Goal: Find contact information: Find contact information

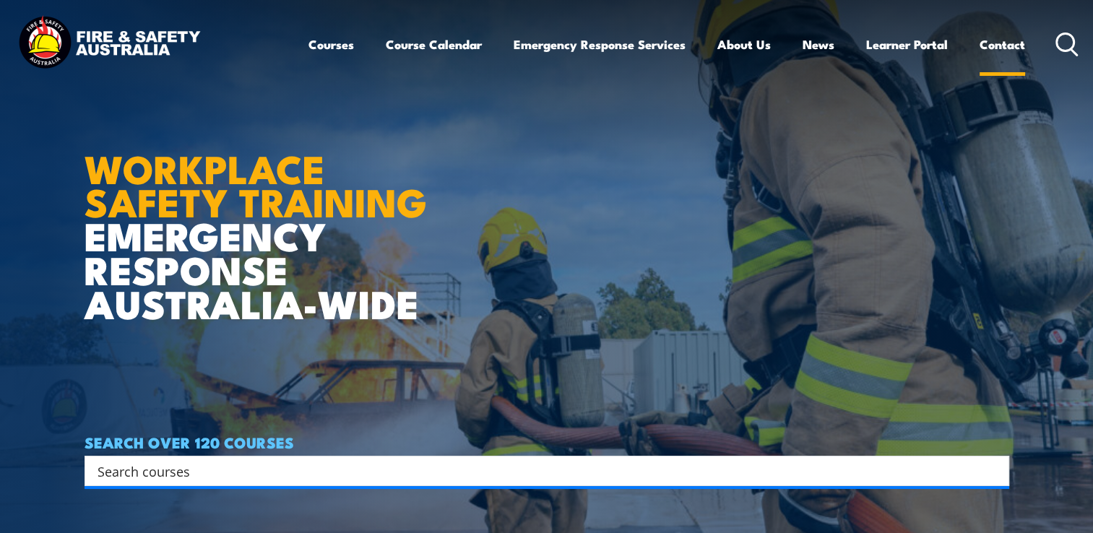
click at [999, 42] on link "Contact" at bounding box center [1003, 44] width 46 height 38
